Goal: Task Accomplishment & Management: Manage account settings

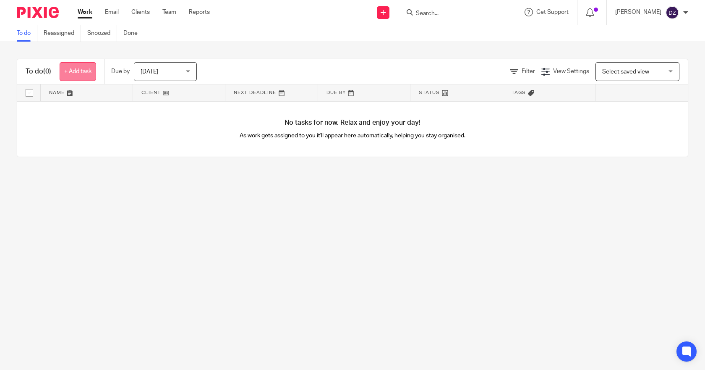
click at [78, 72] on link "+ Add task" at bounding box center [78, 71] width 36 height 19
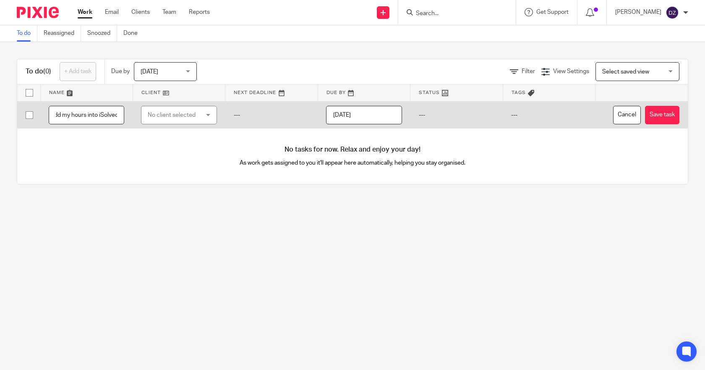
scroll to position [0, 9]
type input "Add my hours into iSolved"
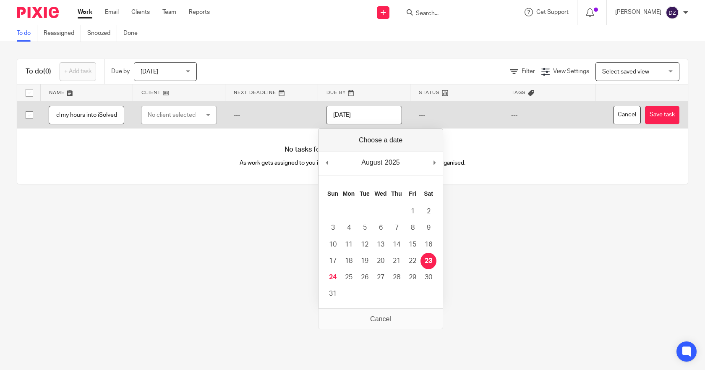
scroll to position [0, 0]
click at [375, 115] on input "2025-08-23" at bounding box center [364, 115] width 76 height 19
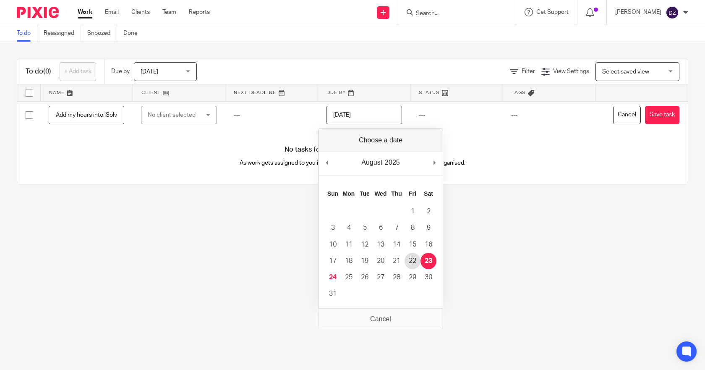
type input "2025-08-22"
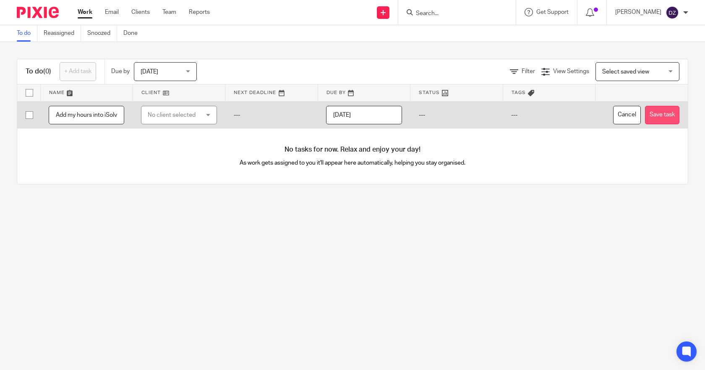
click at [645, 112] on button "Save task" at bounding box center [662, 115] width 34 height 19
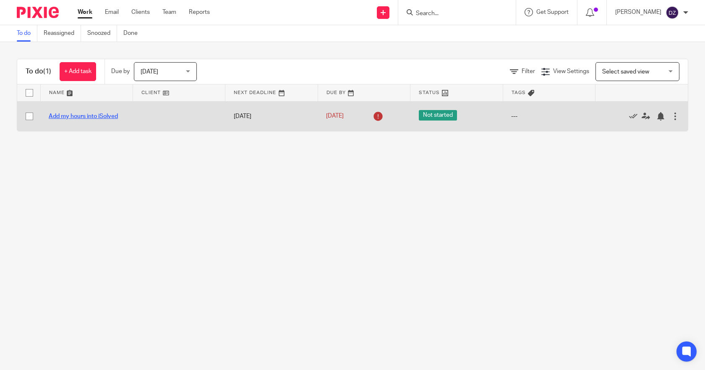
click at [98, 115] on link "Add my hours into iSolved" at bounding box center [83, 116] width 69 height 6
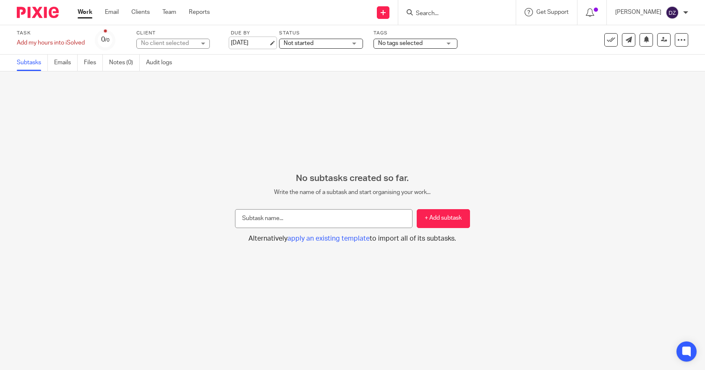
click at [261, 42] on link "Aug 22, 2025" at bounding box center [250, 43] width 38 height 9
click at [86, 13] on link "Work" at bounding box center [85, 12] width 15 height 8
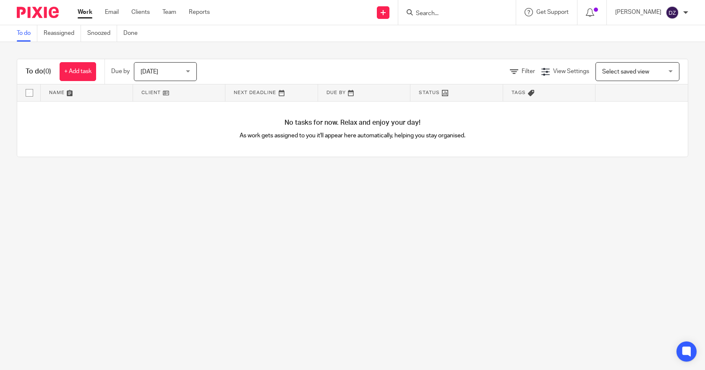
click at [189, 68] on div "Today Today" at bounding box center [165, 71] width 63 height 19
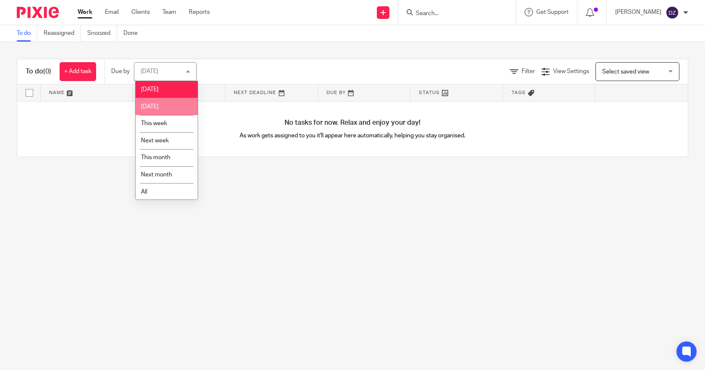
click at [167, 107] on li "Tomorrow" at bounding box center [166, 106] width 62 height 17
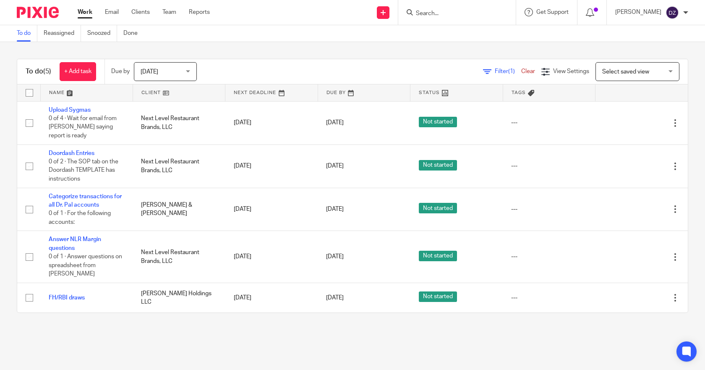
click at [189, 70] on div "[DATE] [DATE]" at bounding box center [165, 71] width 63 height 19
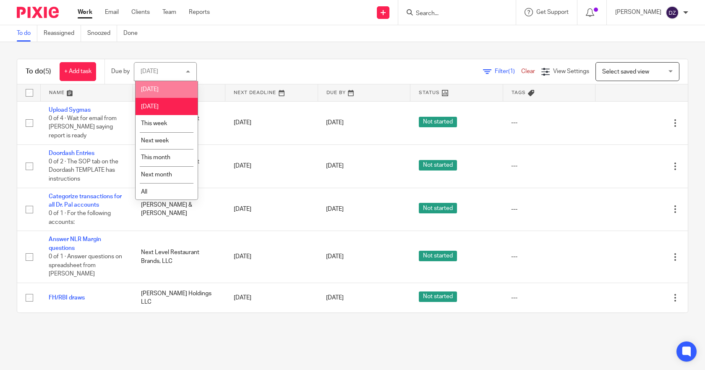
click at [150, 85] on li "[DATE]" at bounding box center [166, 89] width 62 height 17
